Goal: Information Seeking & Learning: Find specific page/section

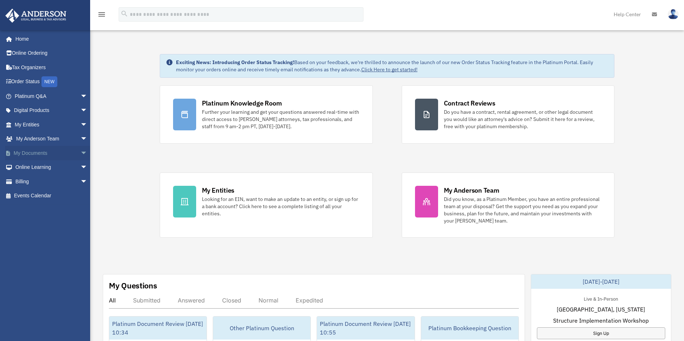
click at [80, 153] on span "arrow_drop_down" at bounding box center [87, 153] width 14 height 15
click at [57, 192] on link "Forms Library" at bounding box center [54, 196] width 88 height 14
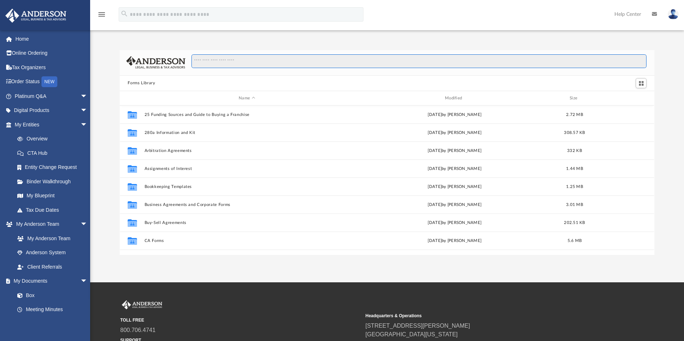
click at [305, 61] on input "Search files and folders" at bounding box center [418, 61] width 455 height 14
type input "********"
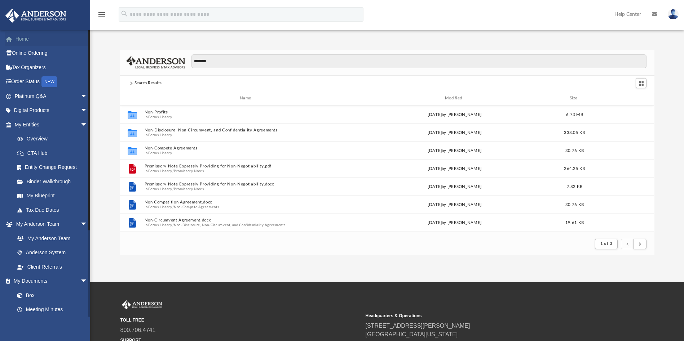
click at [31, 40] on link "Home" at bounding box center [51, 39] width 93 height 14
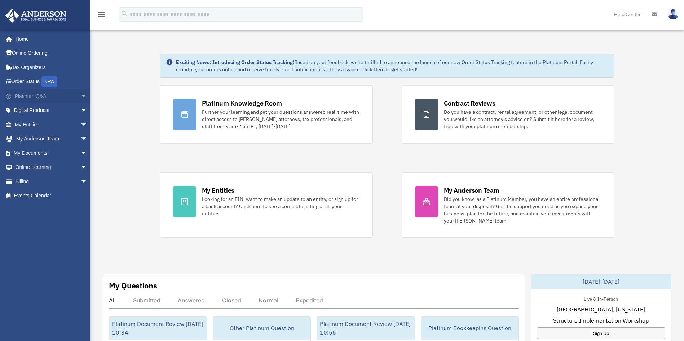
click at [80, 92] on span "arrow_drop_down" at bounding box center [87, 96] width 14 height 15
